Goal: Task Accomplishment & Management: Use online tool/utility

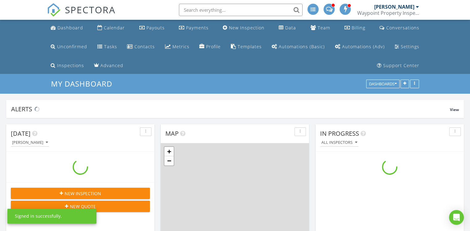
scroll to position [572, 479]
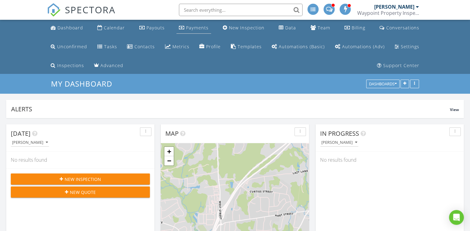
click at [195, 26] on div "Payments" at bounding box center [197, 28] width 23 height 6
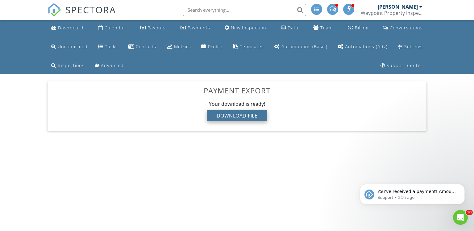
click at [240, 116] on div "Download File" at bounding box center [237, 115] width 61 height 11
click at [350, 7] on span at bounding box center [349, 8] width 6 height 5
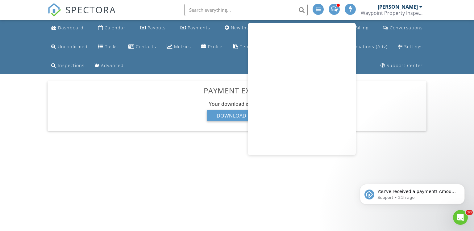
click at [333, 8] on span at bounding box center [334, 8] width 6 height 5
